Goal: Transaction & Acquisition: Purchase product/service

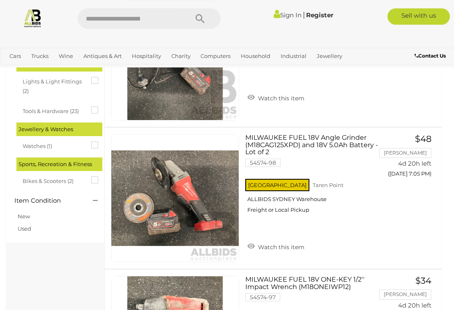
scroll to position [812, 0]
click at [91, 176] on icon at bounding box center [91, 176] width 0 height 0
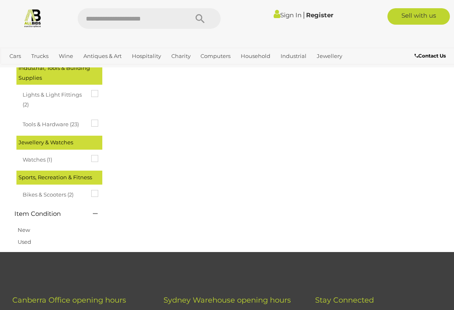
scroll to position [786, 0]
click at [30, 170] on div "Sports, Recreation & Fitness" at bounding box center [59, 177] width 86 height 14
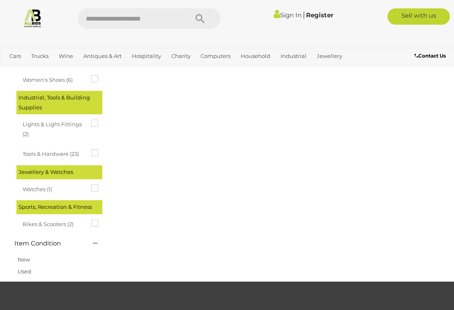
scroll to position [756, 0]
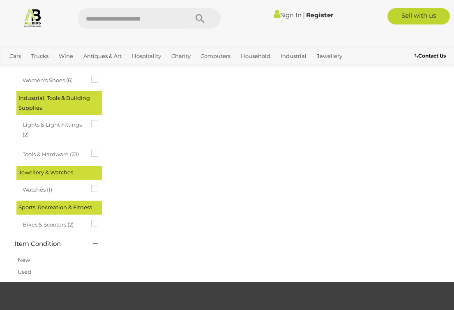
click at [37, 183] on span "Watches (1)" at bounding box center [54, 188] width 62 height 11
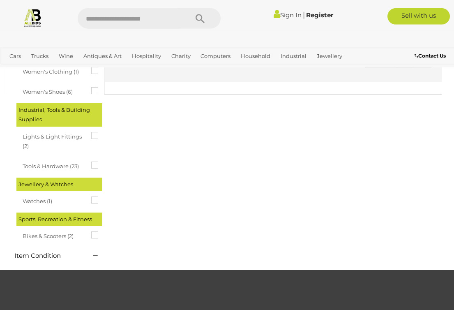
scroll to position [788, 0]
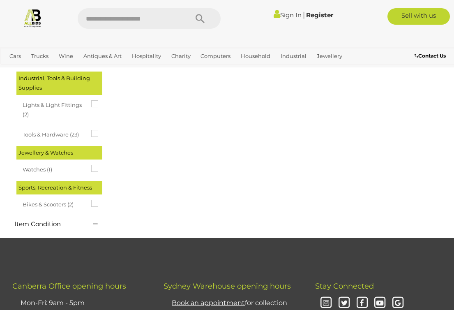
click at [84, 163] on span "Watches (1)" at bounding box center [54, 168] width 62 height 11
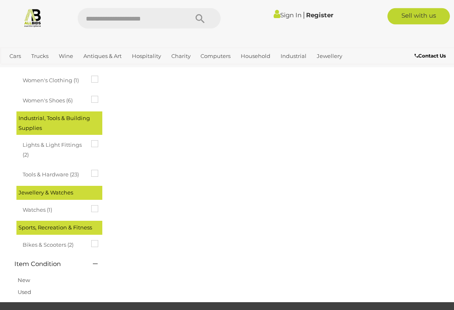
scroll to position [736, 0]
click at [39, 238] on span "Bikes & Scooters (2)" at bounding box center [54, 243] width 62 height 11
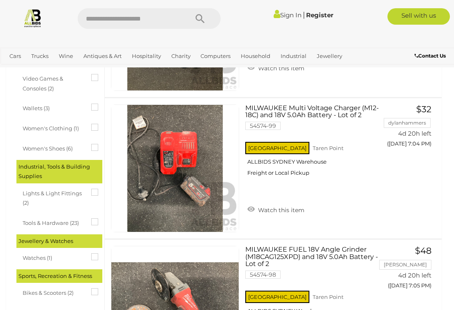
scroll to position [702, 0]
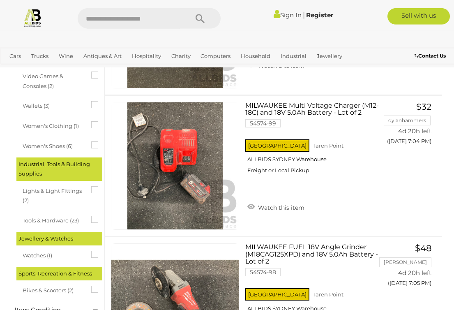
click at [46, 214] on span "Tools & Hardware (23)" at bounding box center [54, 219] width 62 height 11
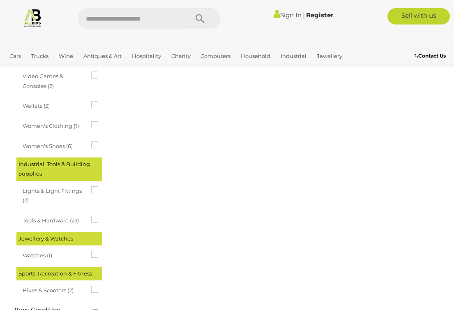
scroll to position [0, 0]
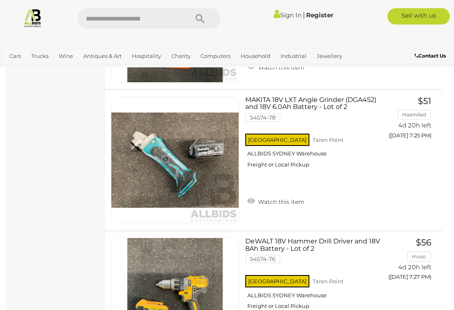
scroll to position [1558, 0]
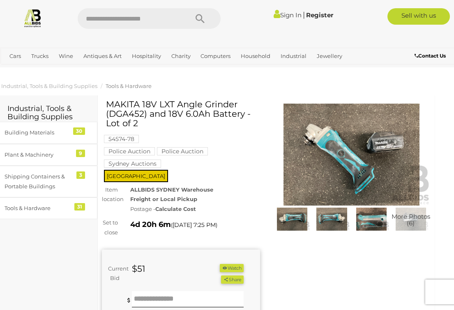
scroll to position [0, 7]
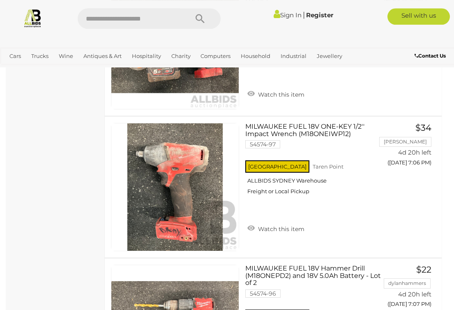
scroll to position [823, 0]
click at [110, 20] on input "text" at bounding box center [129, 18] width 102 height 21
type input "****"
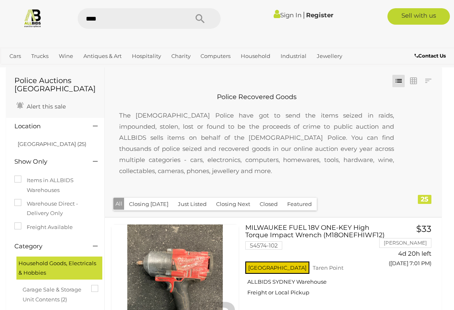
scroll to position [391, 0]
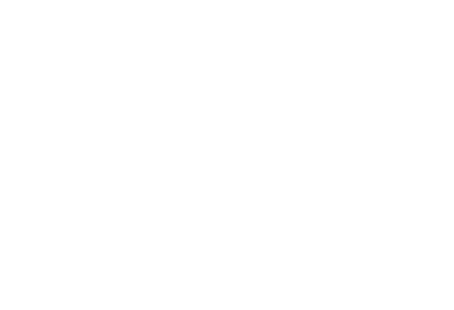
scroll to position [14, 0]
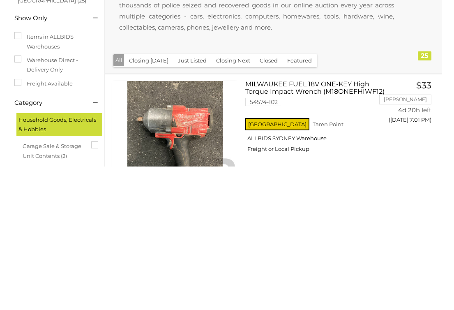
scroll to position [157, 0]
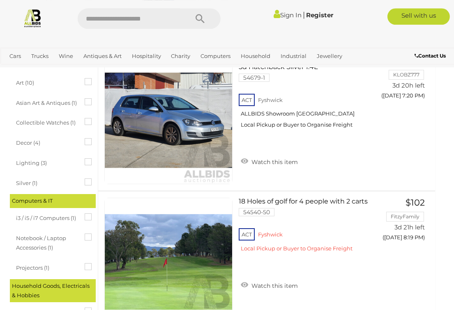
scroll to position [219, 7]
